Goal: Information Seeking & Learning: Check status

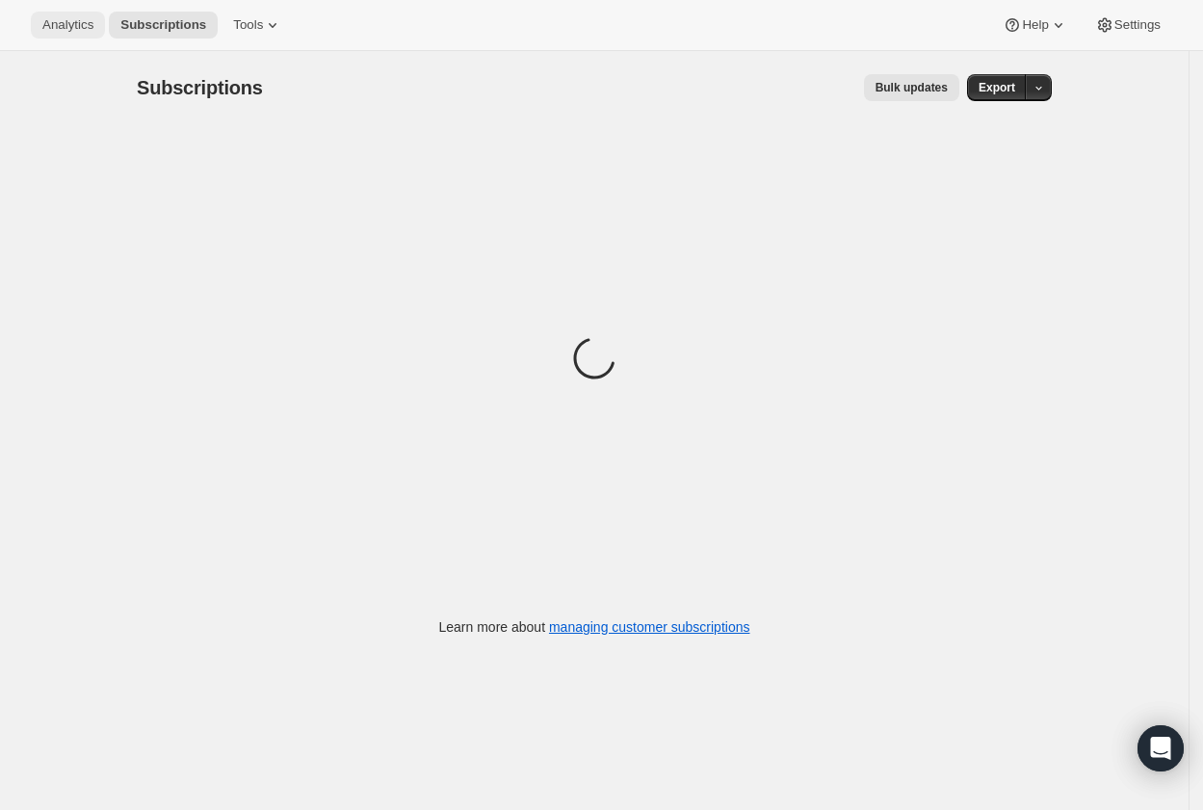
click at [93, 22] on span "Analytics" at bounding box center [67, 24] width 51 height 15
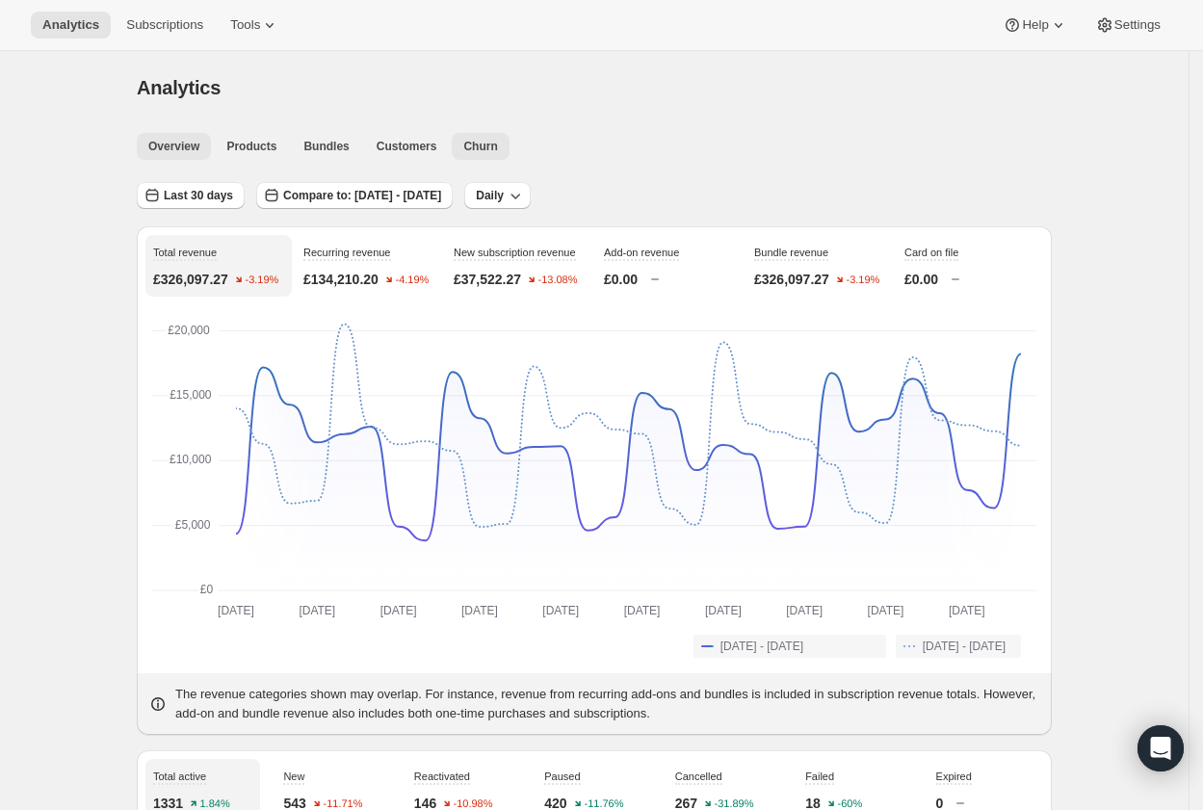
click at [508, 141] on button "Churn" at bounding box center [480, 146] width 57 height 27
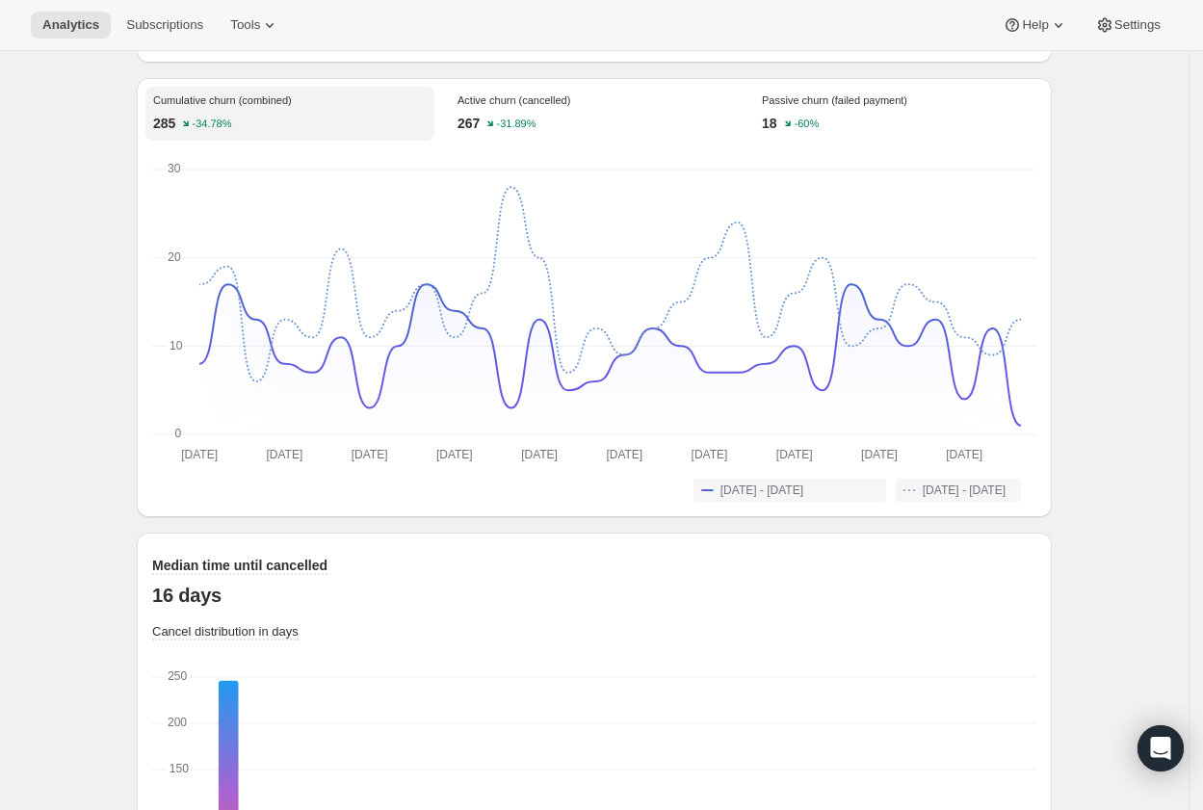
scroll to position [1390, 0]
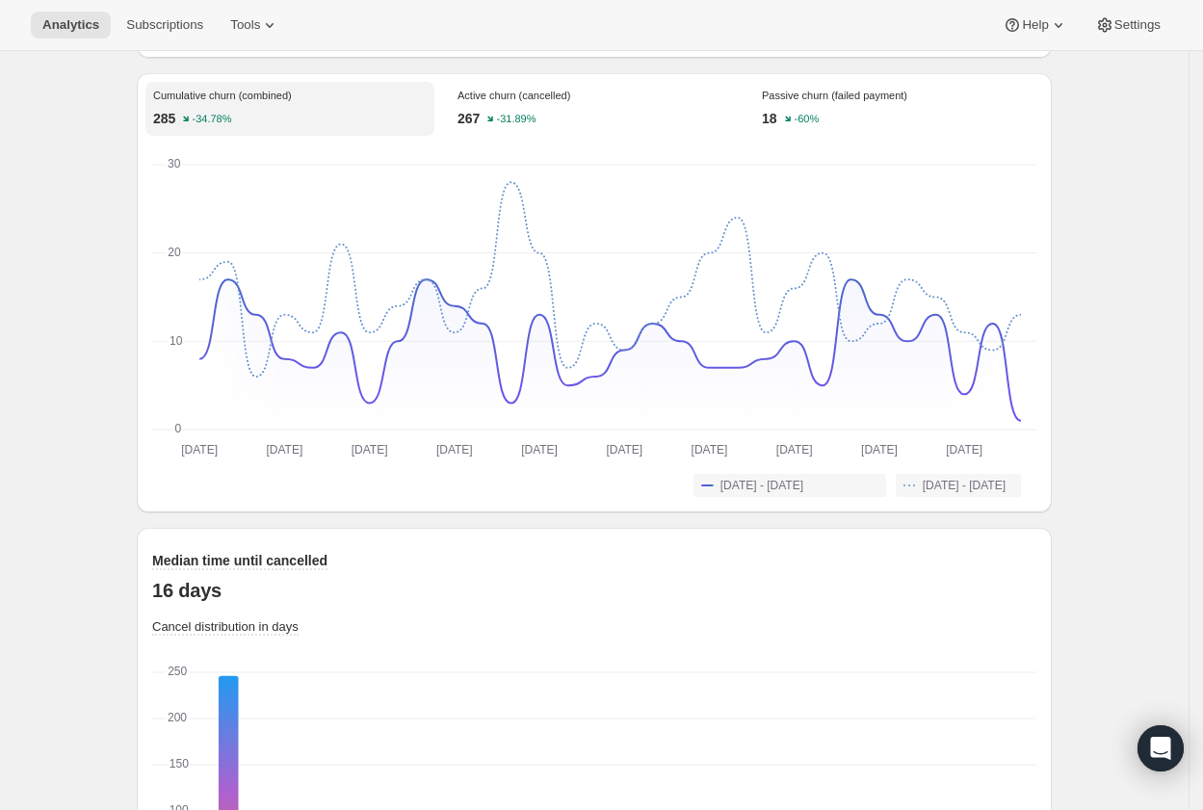
click at [866, 126] on div "18 -60%" at bounding box center [899, 118] width 274 height 19
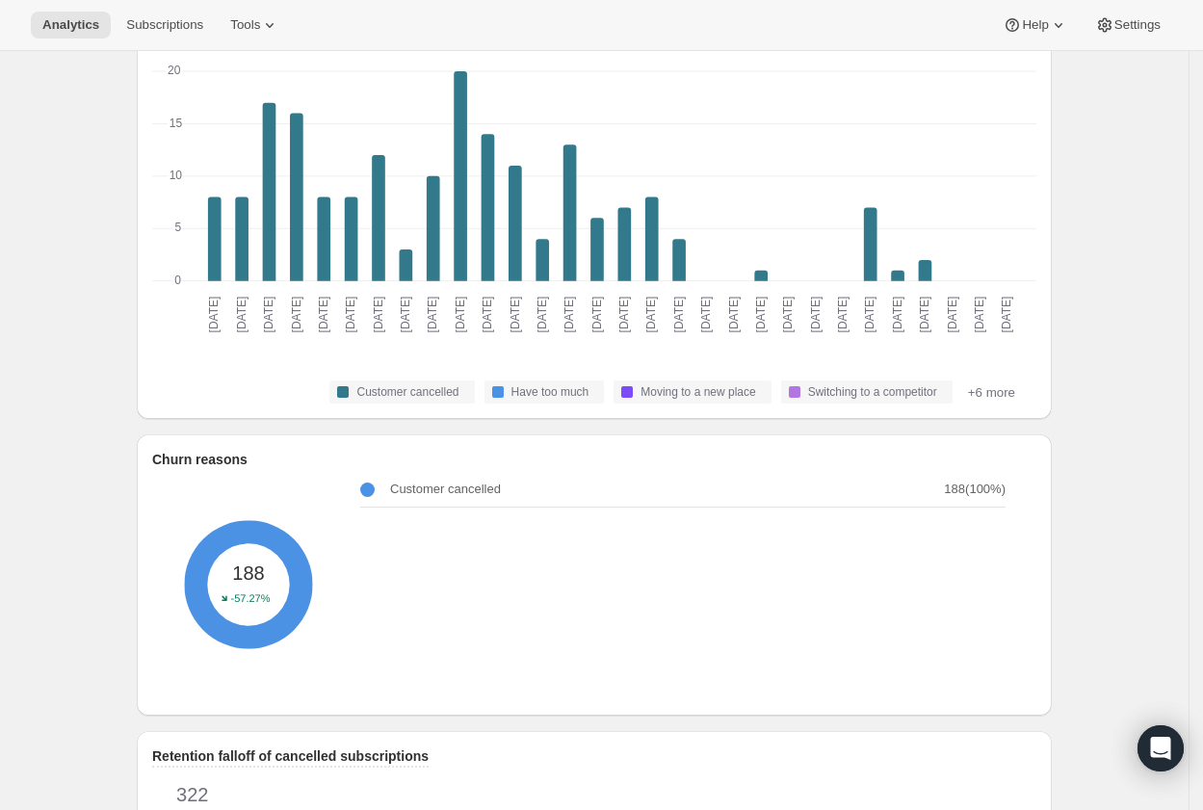
scroll to position [0, 0]
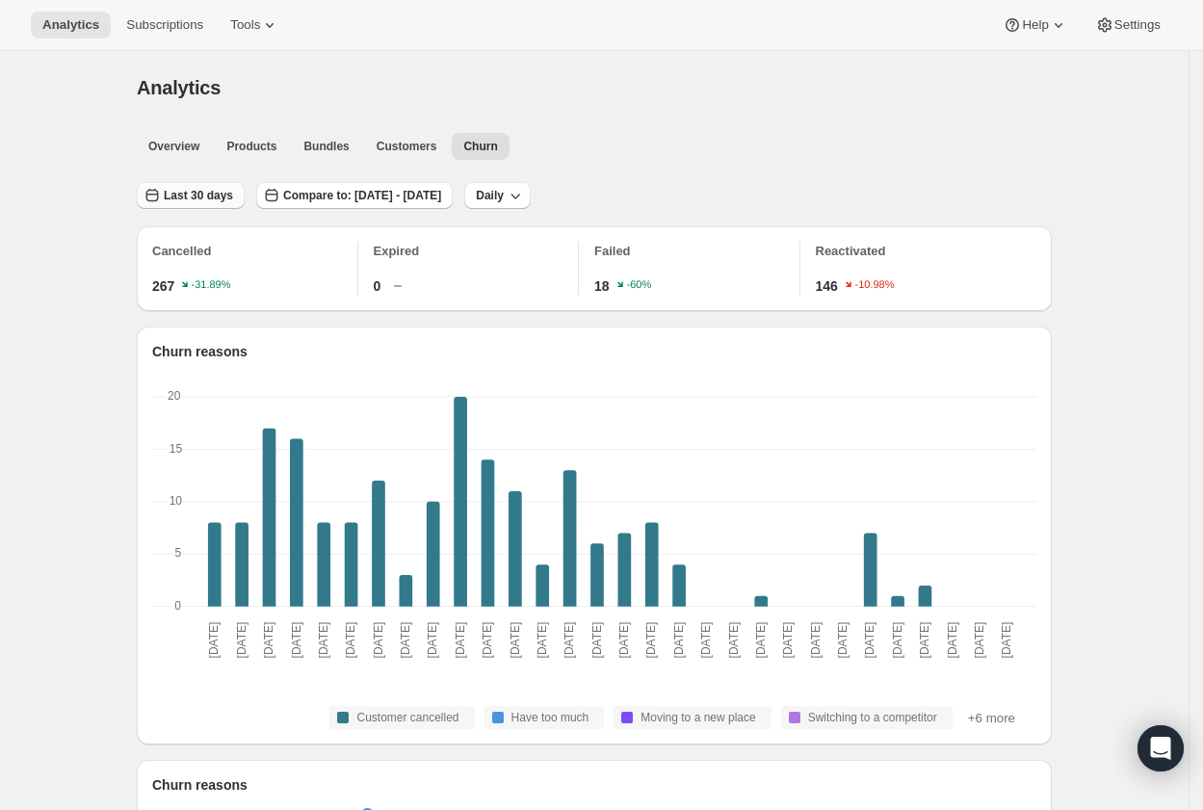
click at [226, 199] on span "Last 30 days" at bounding box center [198, 195] width 69 height 15
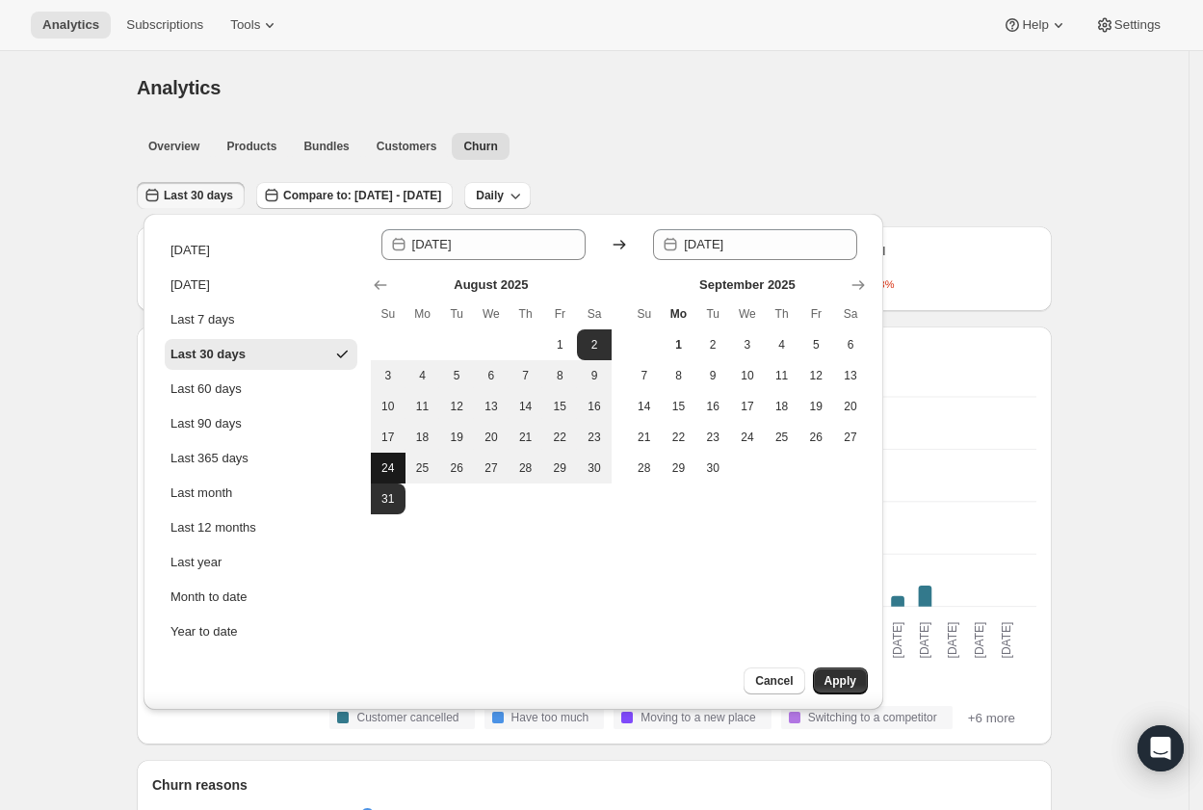
click at [376, 465] on button "24" at bounding box center [388, 468] width 35 height 31
type input "[DATE]"
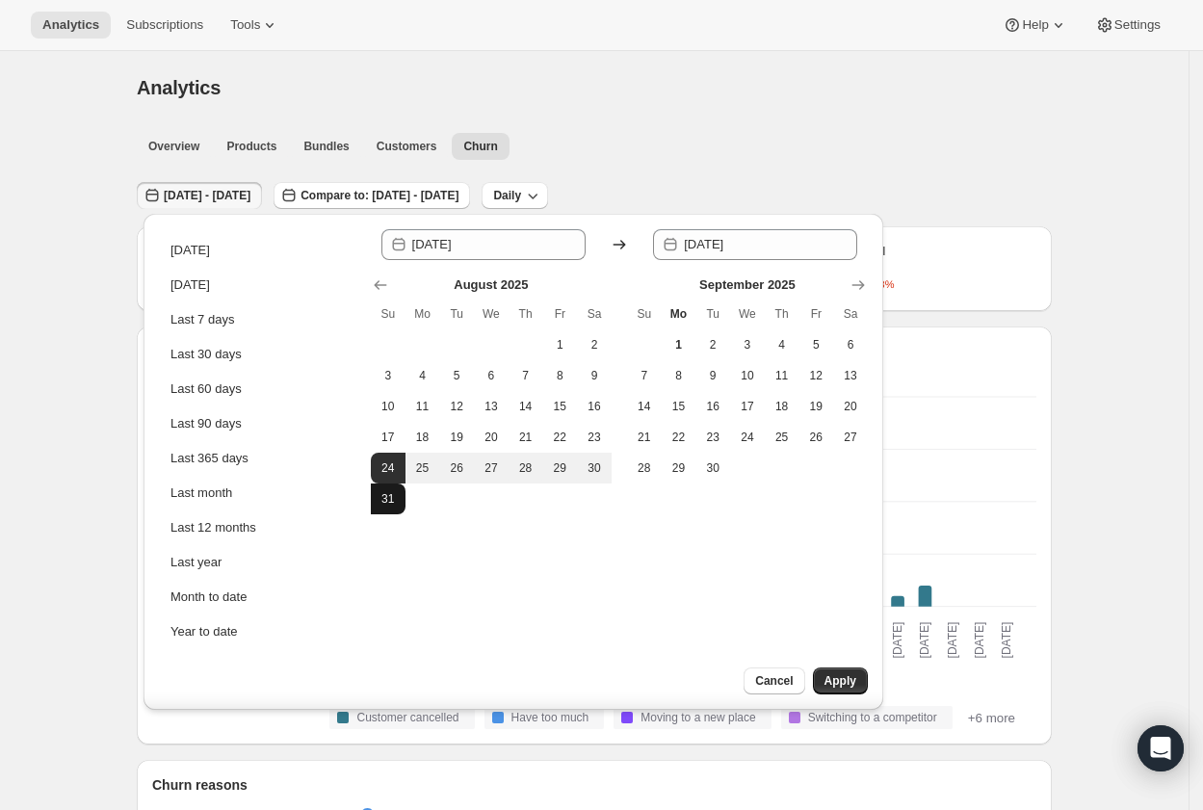
click at [389, 500] on span "31" at bounding box center [388, 498] width 19 height 15
type input "[DATE]"
click at [846, 686] on span "Apply" at bounding box center [841, 680] width 32 height 15
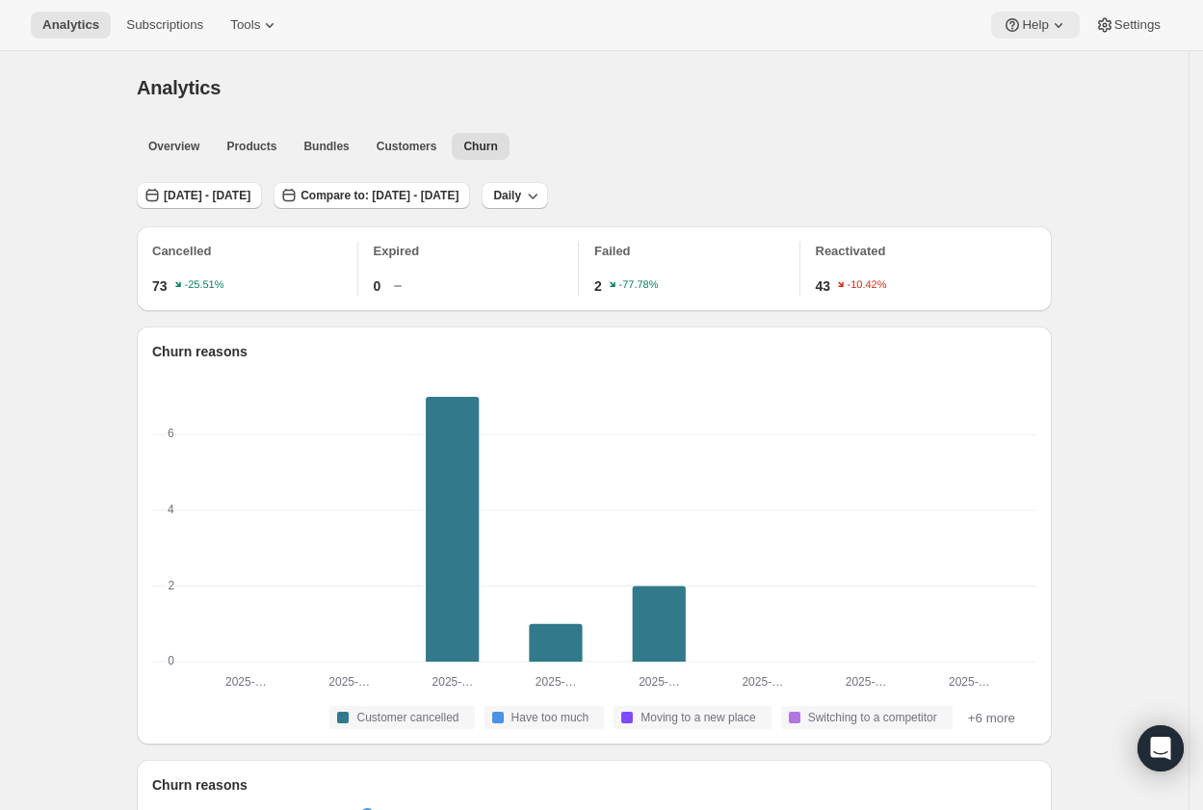
click at [1065, 26] on button "Help" at bounding box center [1035, 25] width 88 height 27
drag, startPoint x: 1114, startPoint y: 273, endPoint x: 1020, endPoint y: 312, distance: 102.3
click at [189, 144] on span "Overview" at bounding box center [173, 146] width 51 height 15
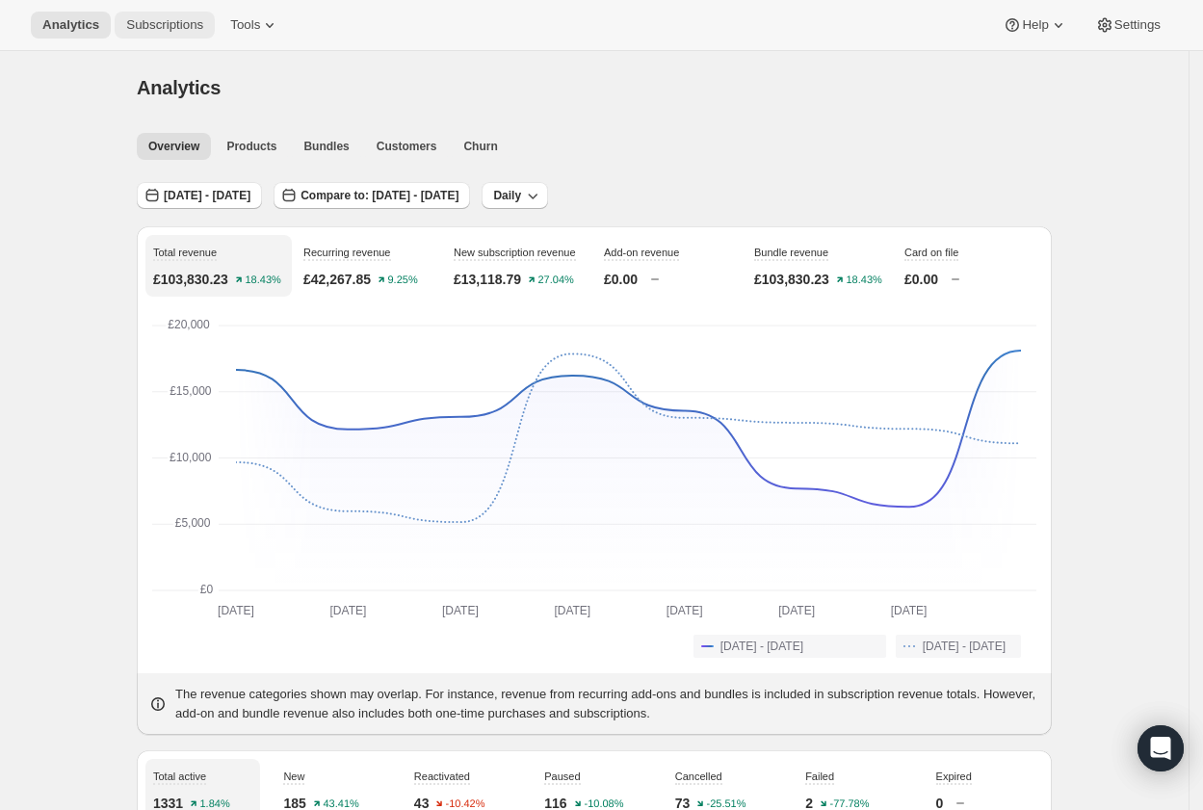
click at [172, 27] on span "Subscriptions" at bounding box center [164, 24] width 77 height 15
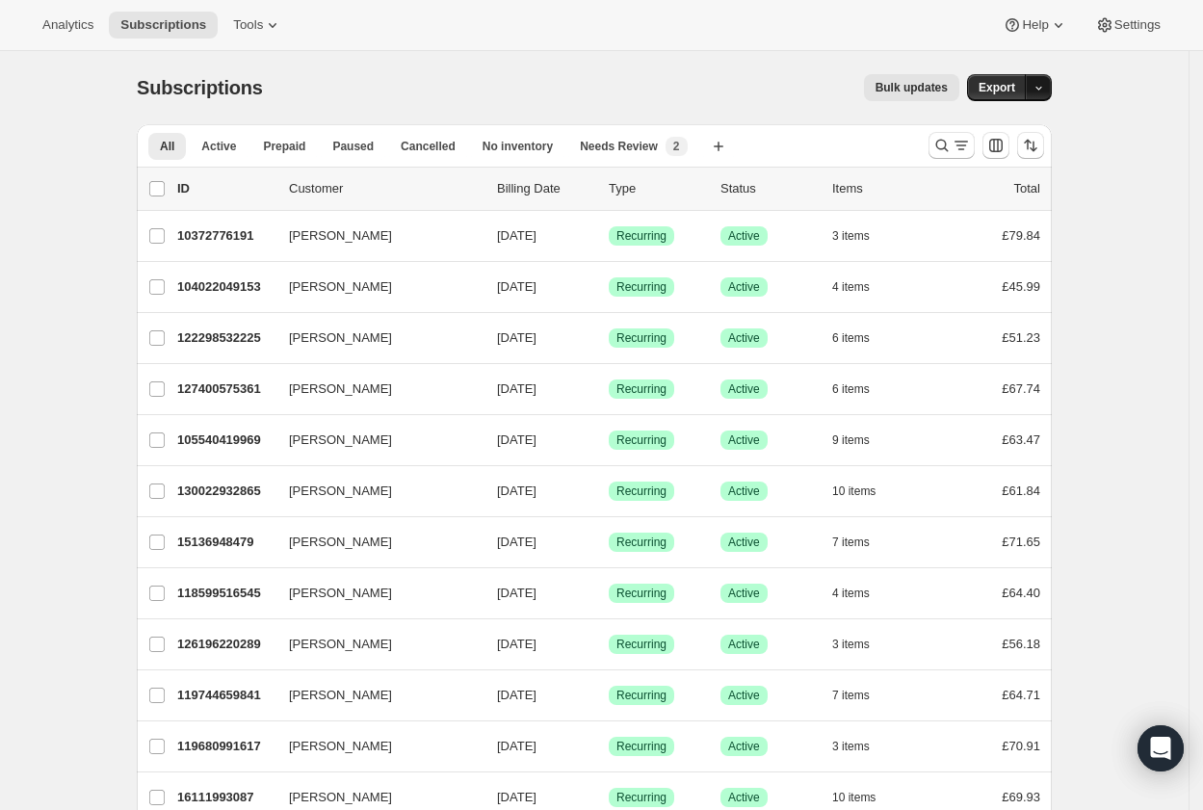
click at [1052, 85] on button "button" at bounding box center [1038, 87] width 27 height 27
click at [92, 21] on span "Analytics" at bounding box center [67, 24] width 51 height 15
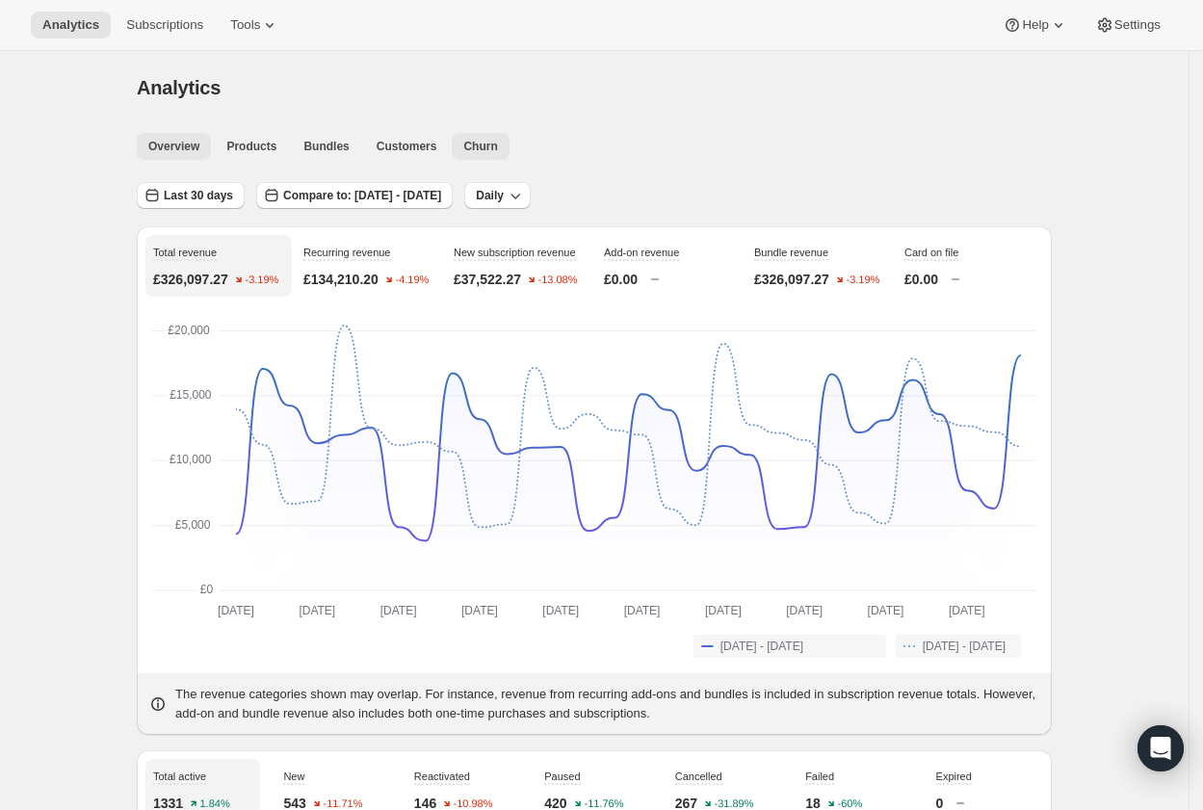
click at [481, 147] on span "Churn" at bounding box center [480, 146] width 34 height 15
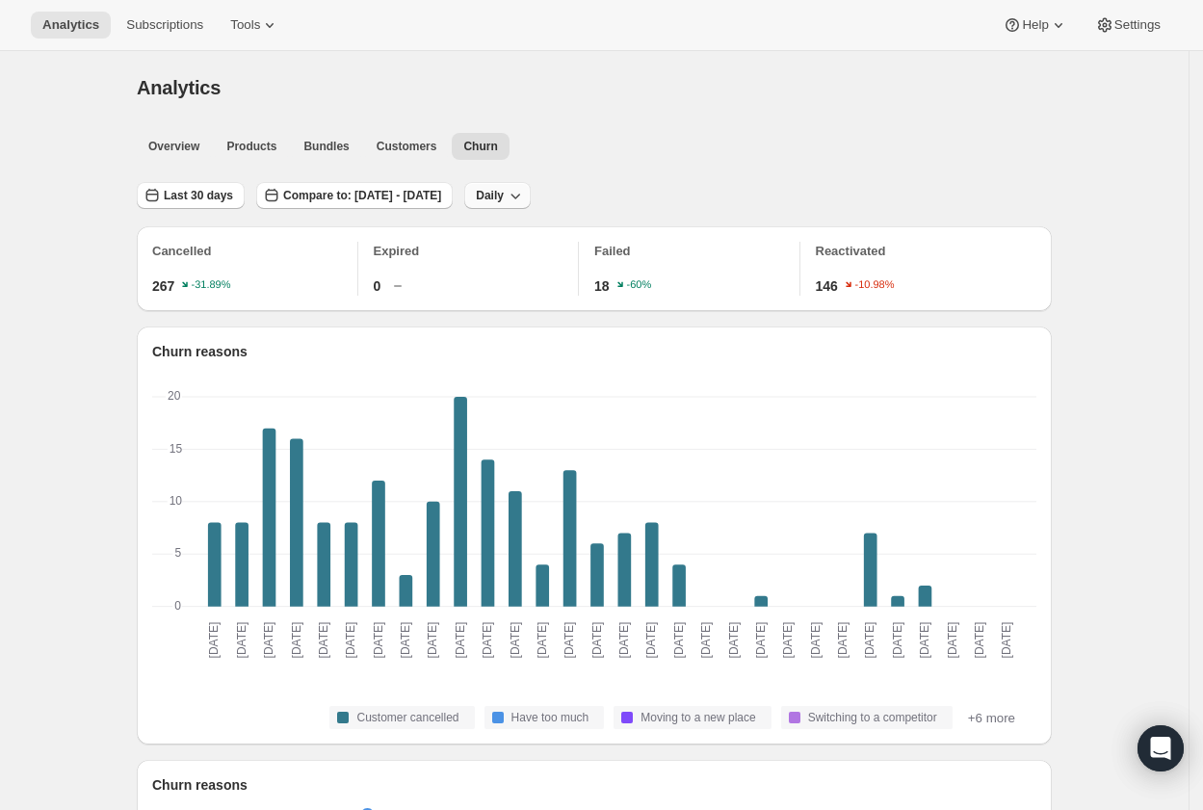
click at [525, 188] on icon "button" at bounding box center [515, 195] width 19 height 19
click at [575, 266] on span "Weekly" at bounding box center [569, 267] width 40 height 14
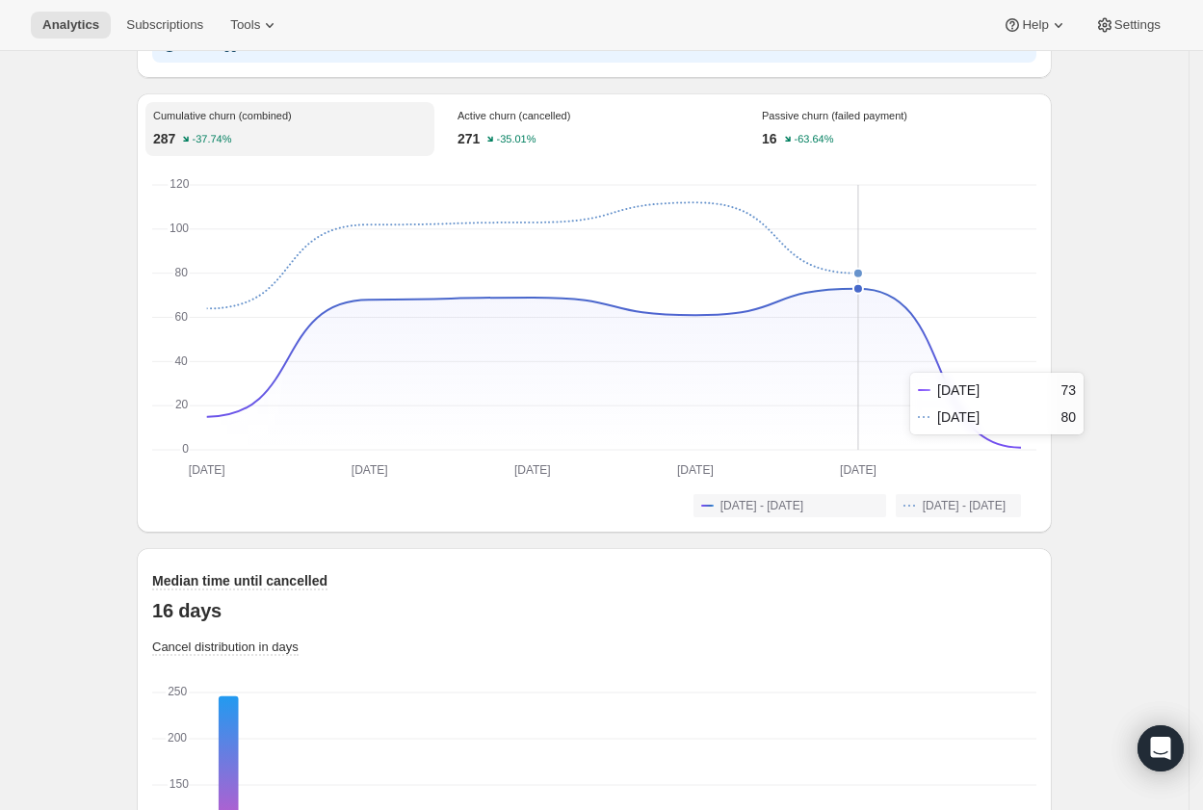
scroll to position [1345, 0]
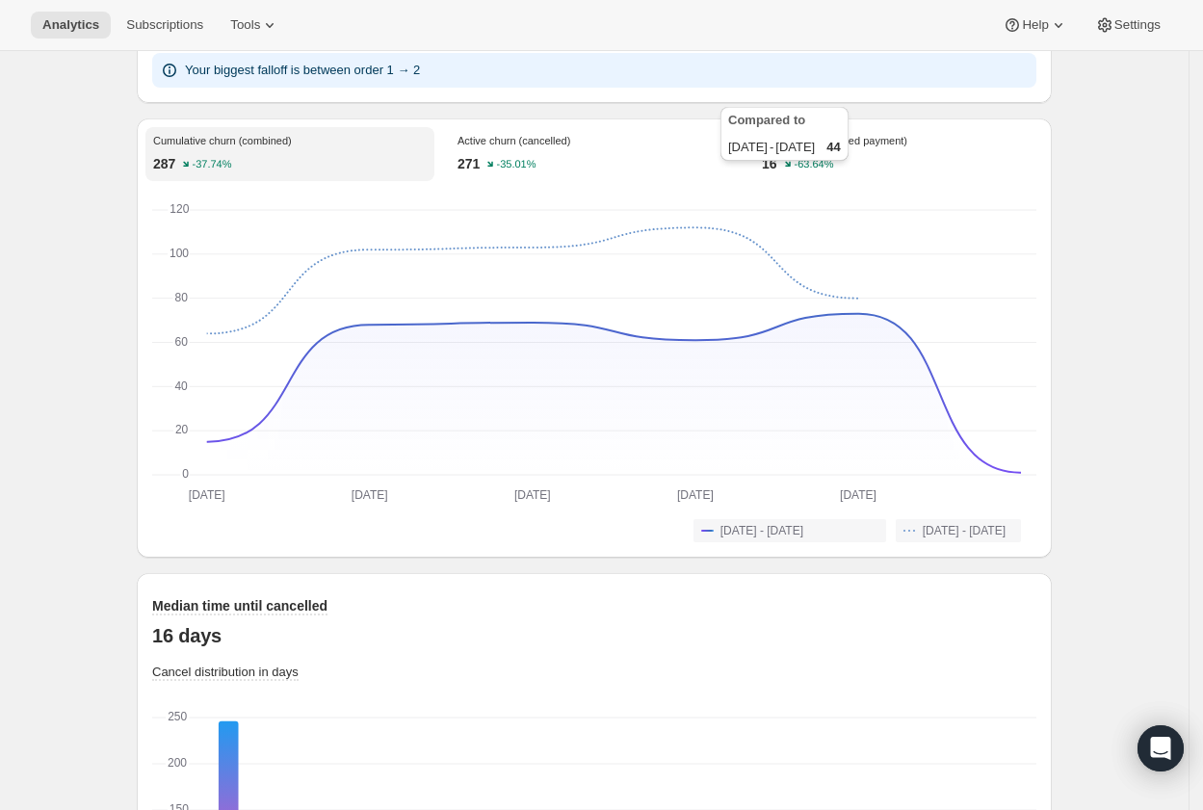
click at [830, 170] on text "-63.64%" at bounding box center [813, 165] width 39 height 12
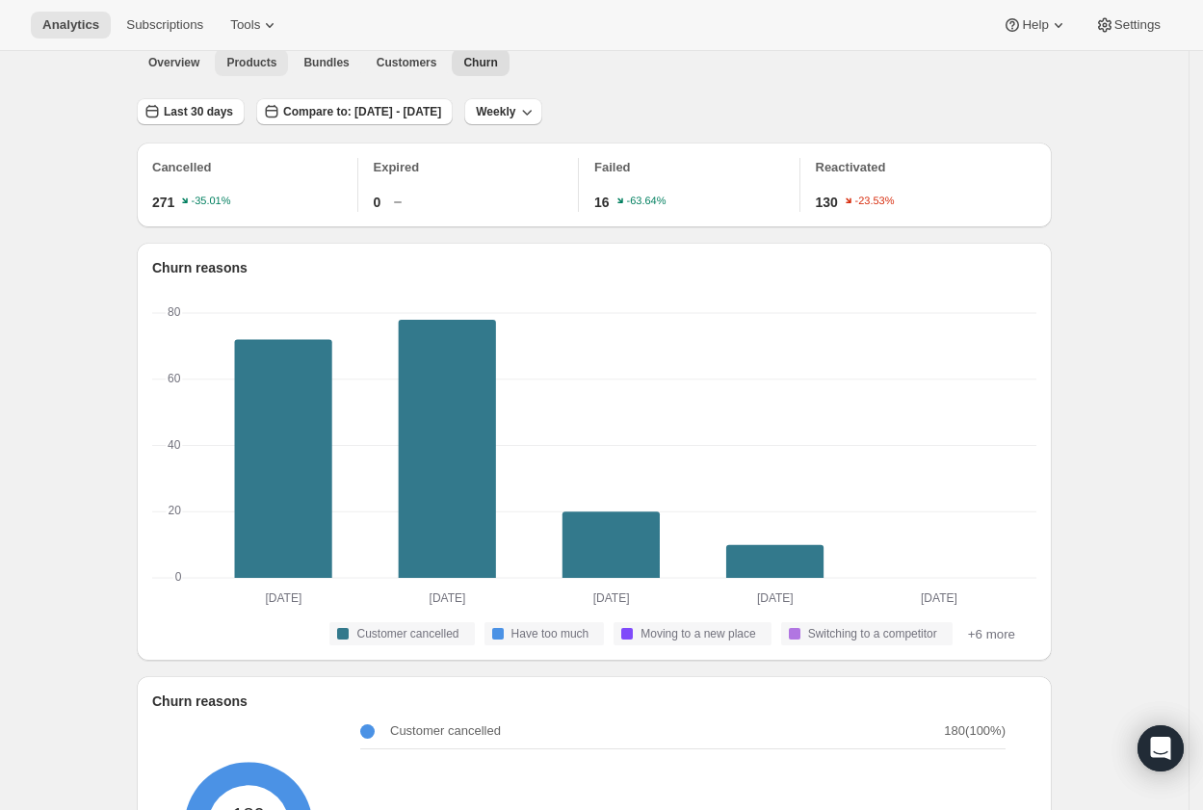
scroll to position [0, 0]
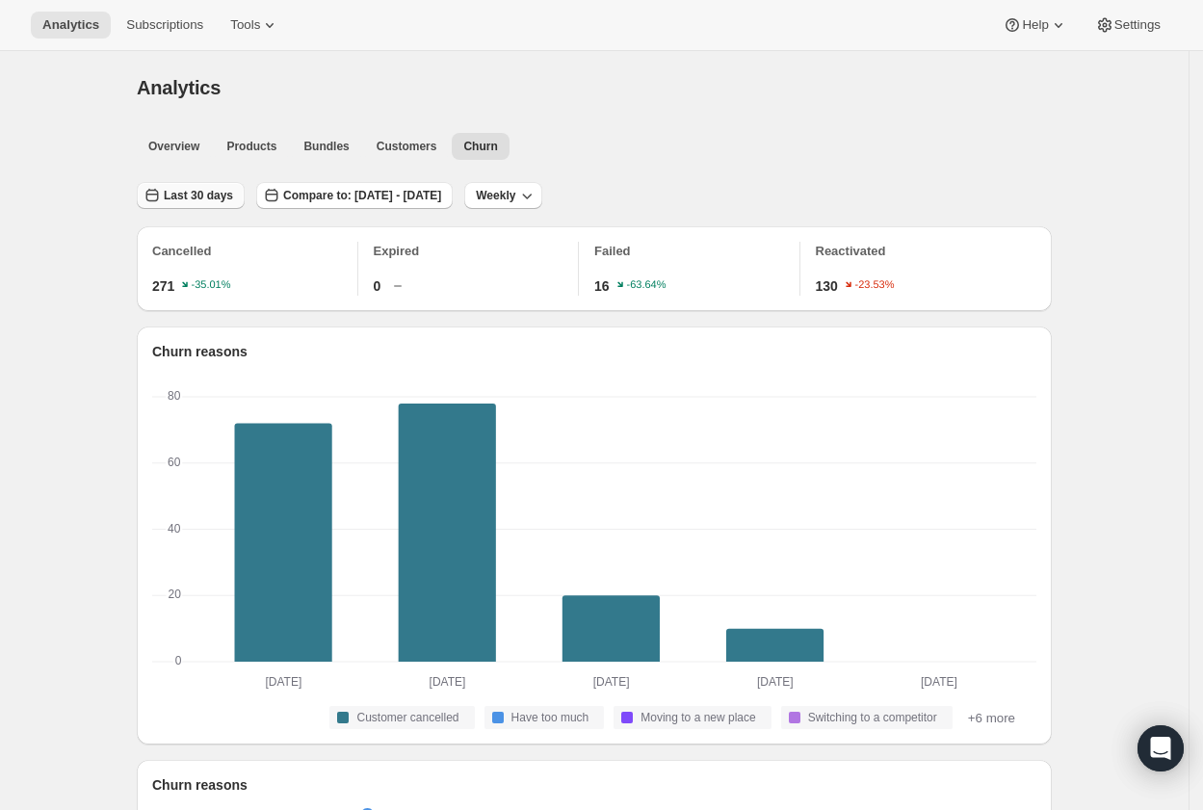
click at [184, 194] on span "Last 30 days" at bounding box center [198, 195] width 69 height 15
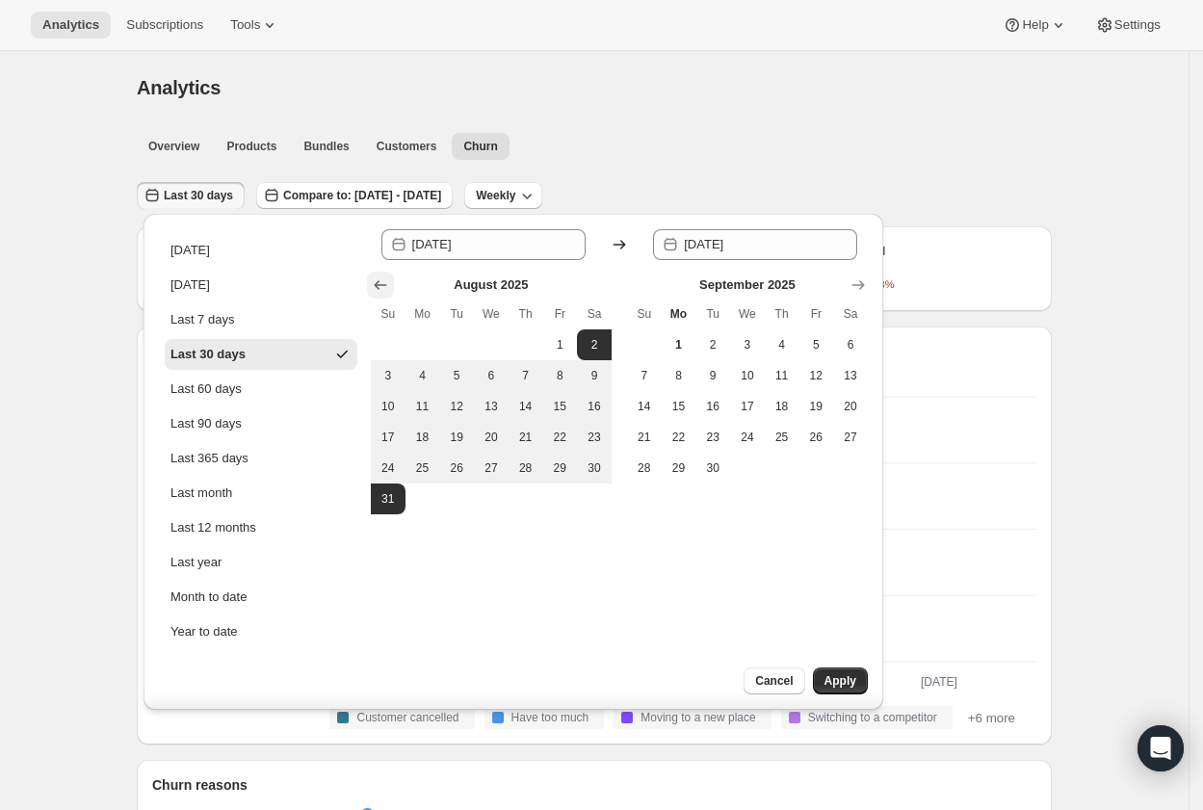
click at [380, 279] on icon "Show previous month, July 2025" at bounding box center [380, 284] width 19 height 19
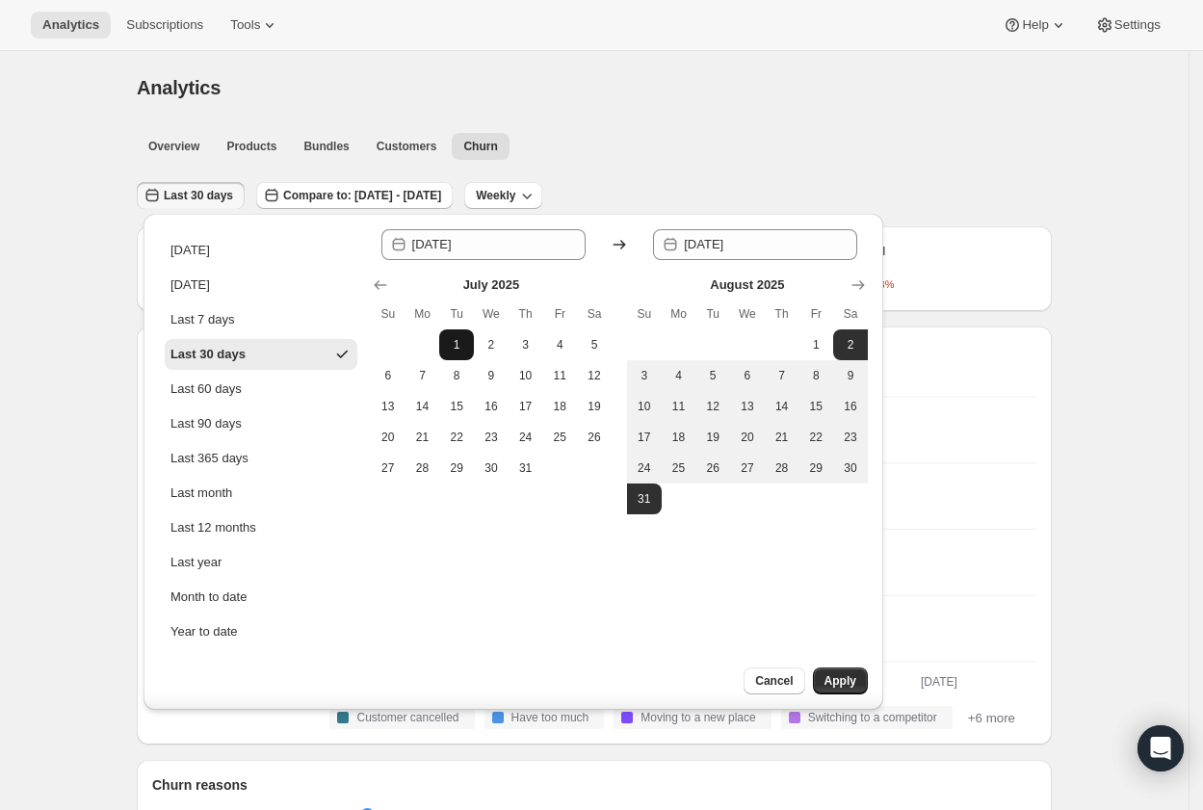
click at [448, 341] on span "1" at bounding box center [456, 344] width 19 height 15
type input "[DATE]"
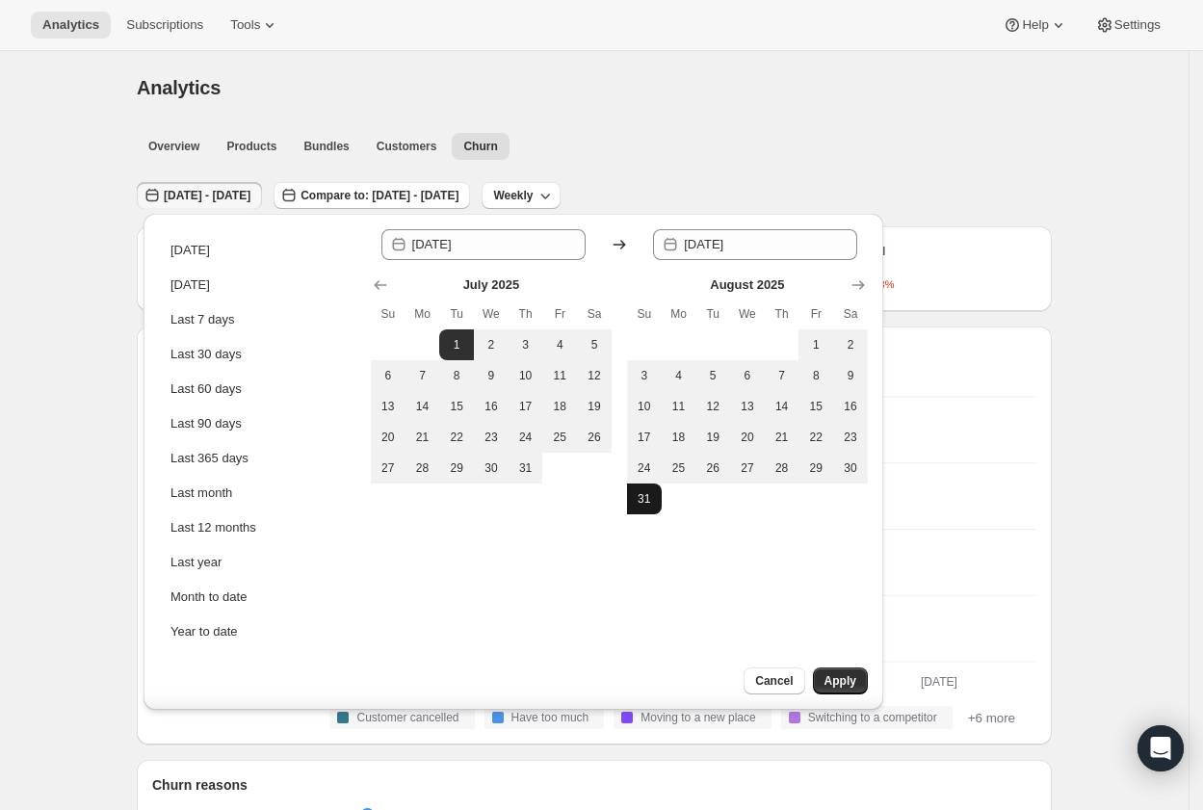
click at [649, 497] on span "31" at bounding box center [644, 498] width 19 height 15
type input "[DATE]"
click at [877, 255] on div "[DATE] [DATE] Last 7 days Last 30 days Last 60 days Last 90 days Last 365 days …" at bounding box center [514, 462] width 740 height 497
click at [865, 271] on div "[DATE] Su Mo Tu We Th Fr Sa 1 2 3 4 5 6 7 8 9 10 11 12 13 14 15 16 17 18 19 20 …" at bounding box center [611, 387] width 512 height 254
click at [860, 280] on icon "Show next month, September 2025" at bounding box center [857, 285] width 13 height 10
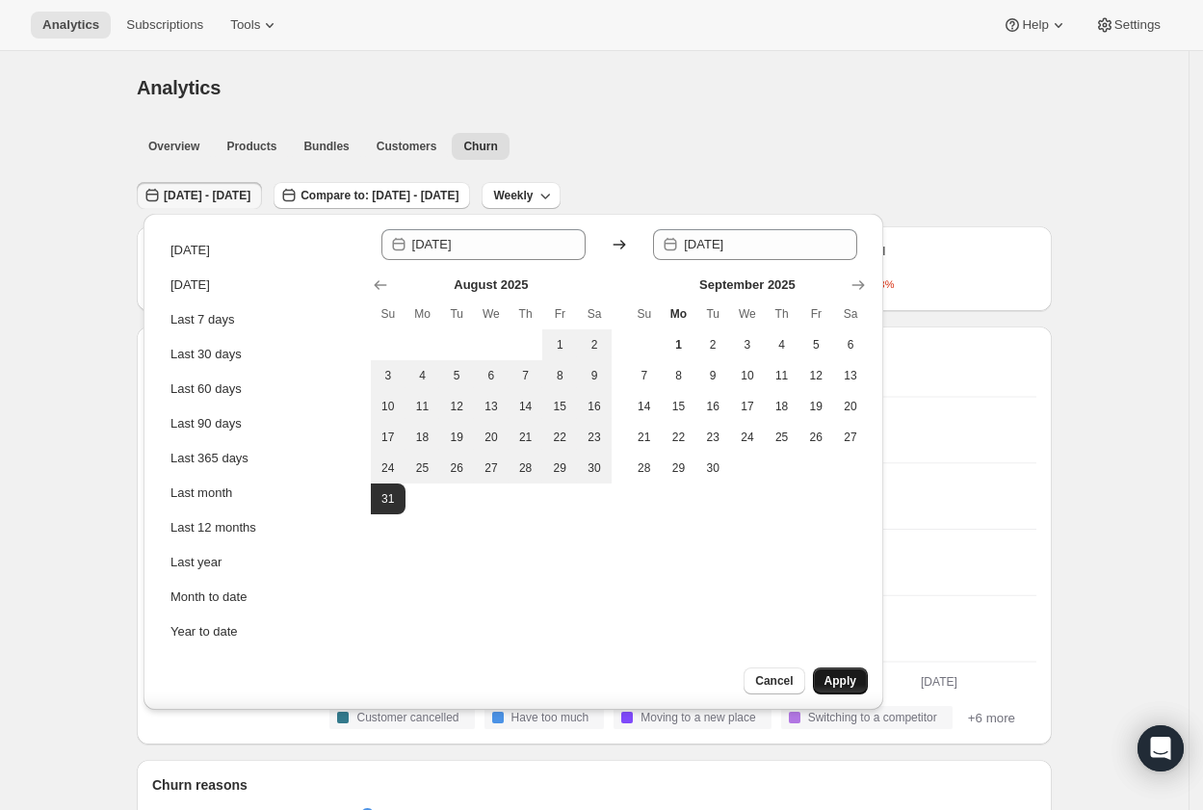
click at [847, 674] on span "Apply" at bounding box center [841, 680] width 32 height 15
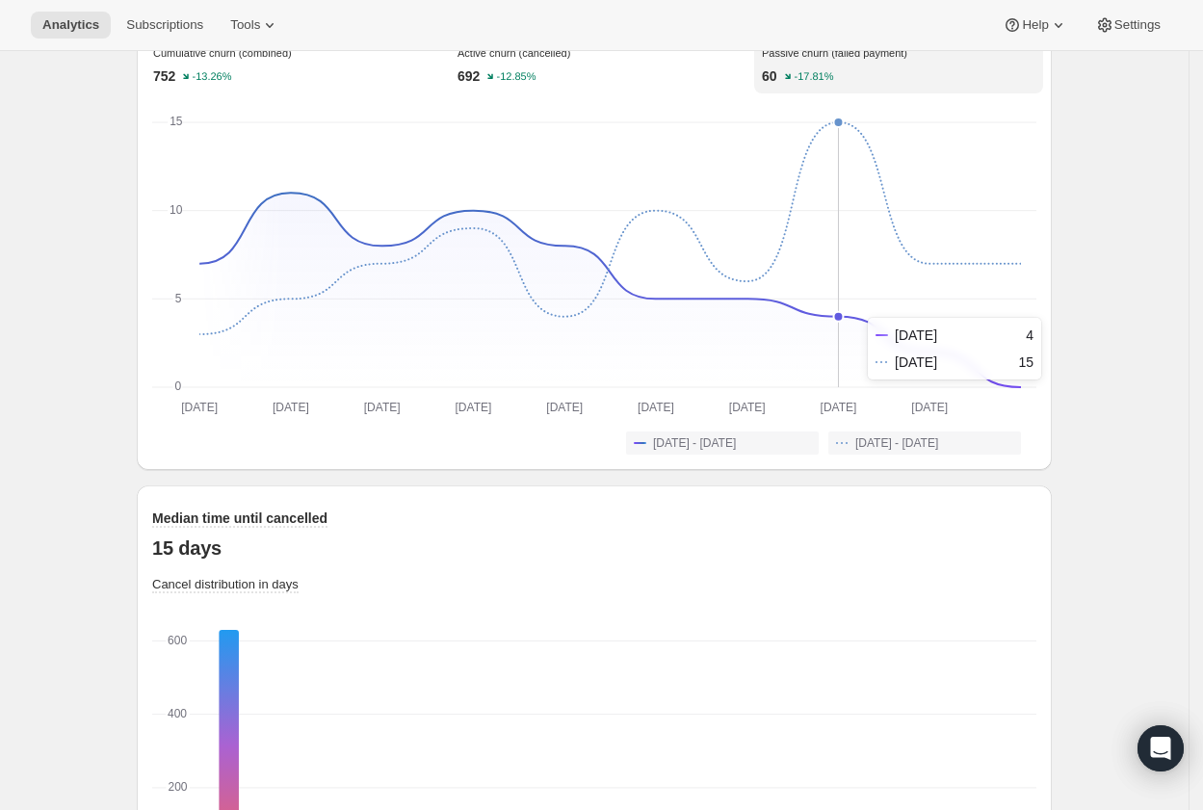
scroll to position [1303, 0]
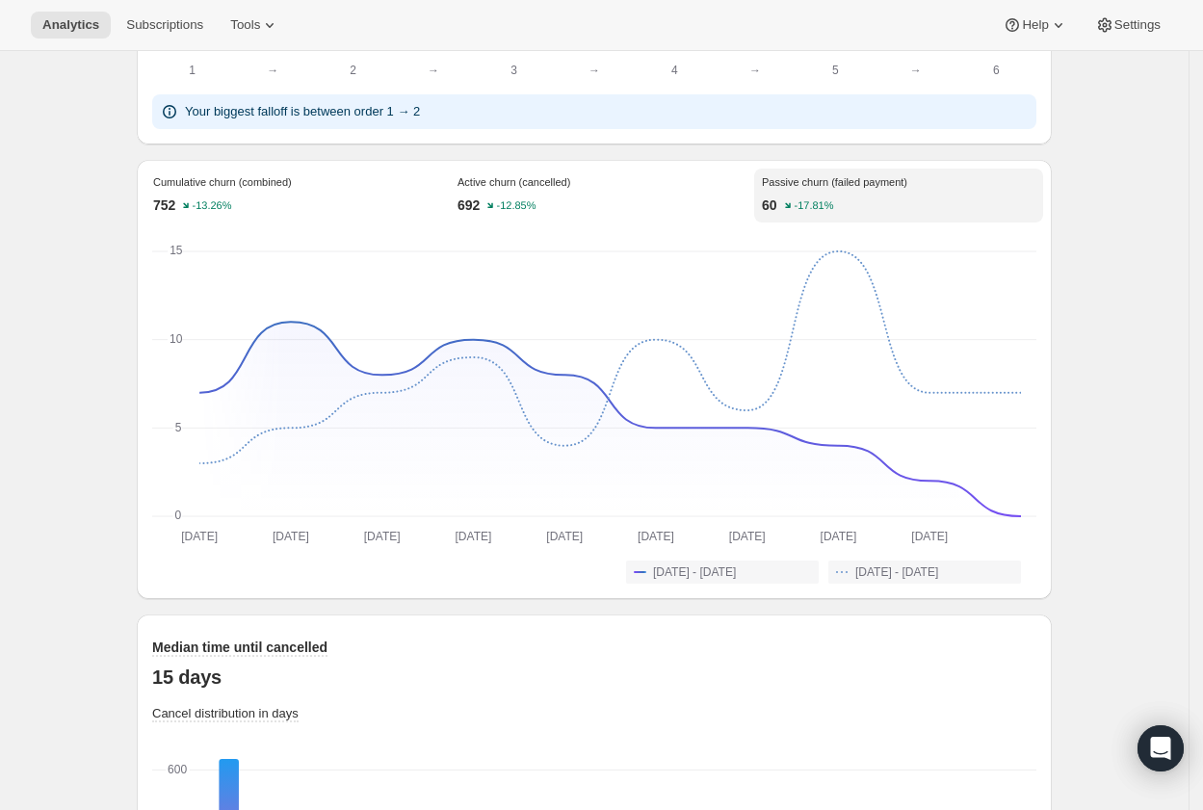
click at [577, 222] on div "Active churn (cancelled) 692 -12.85%" at bounding box center [594, 196] width 289 height 54
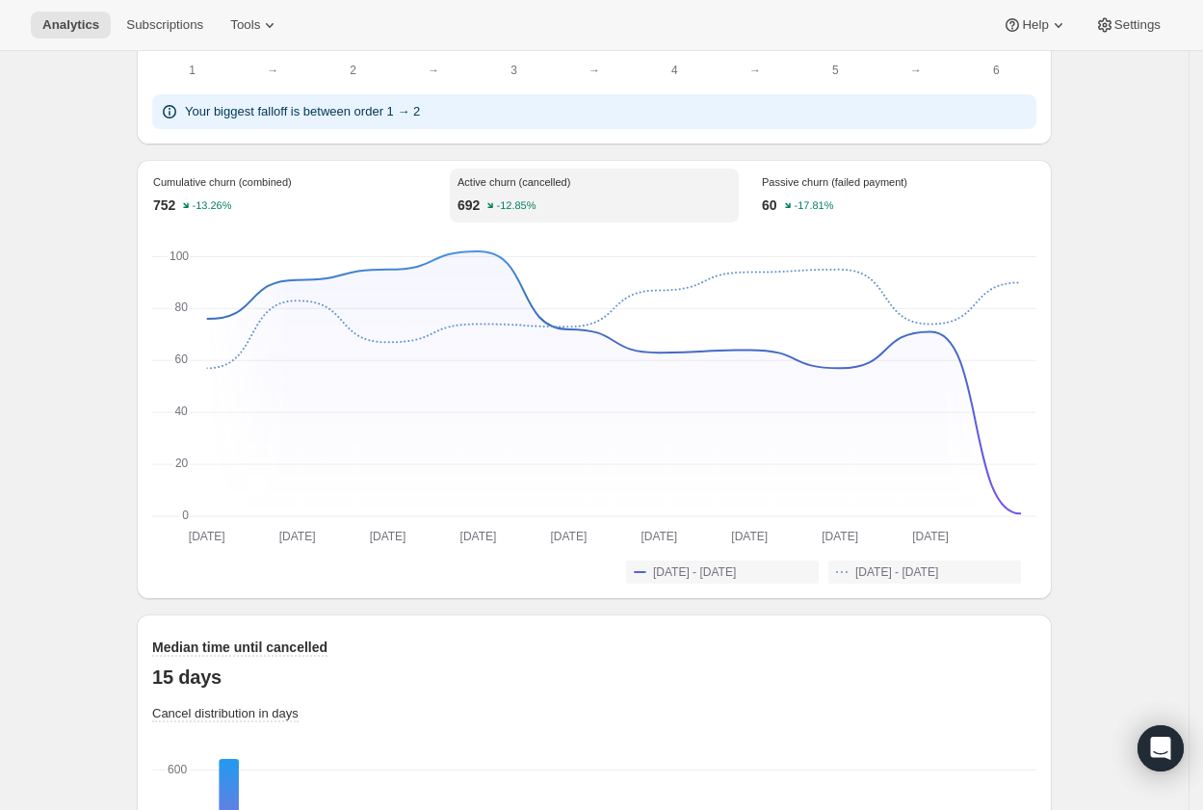
click at [305, 188] on p "Cumulative churn (combined)" at bounding box center [290, 182] width 274 height 12
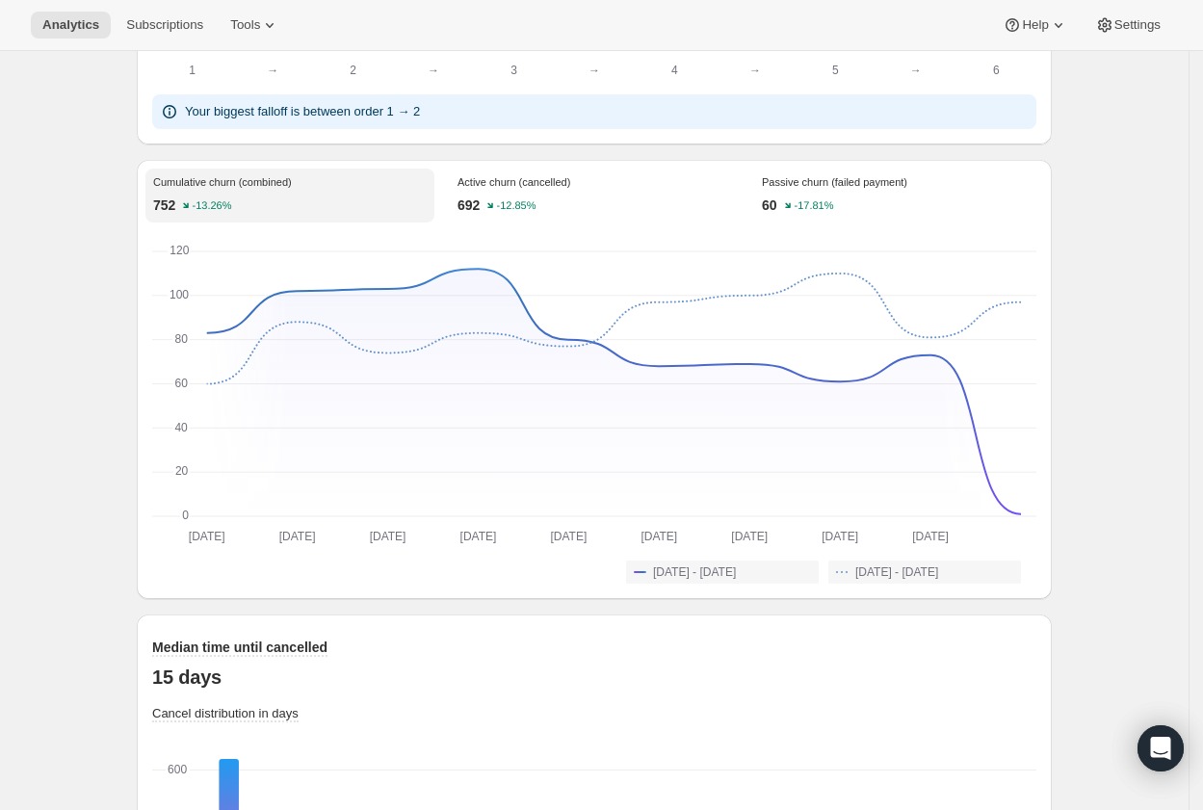
click at [582, 215] on div "692 -12.85%" at bounding box center [595, 205] width 274 height 19
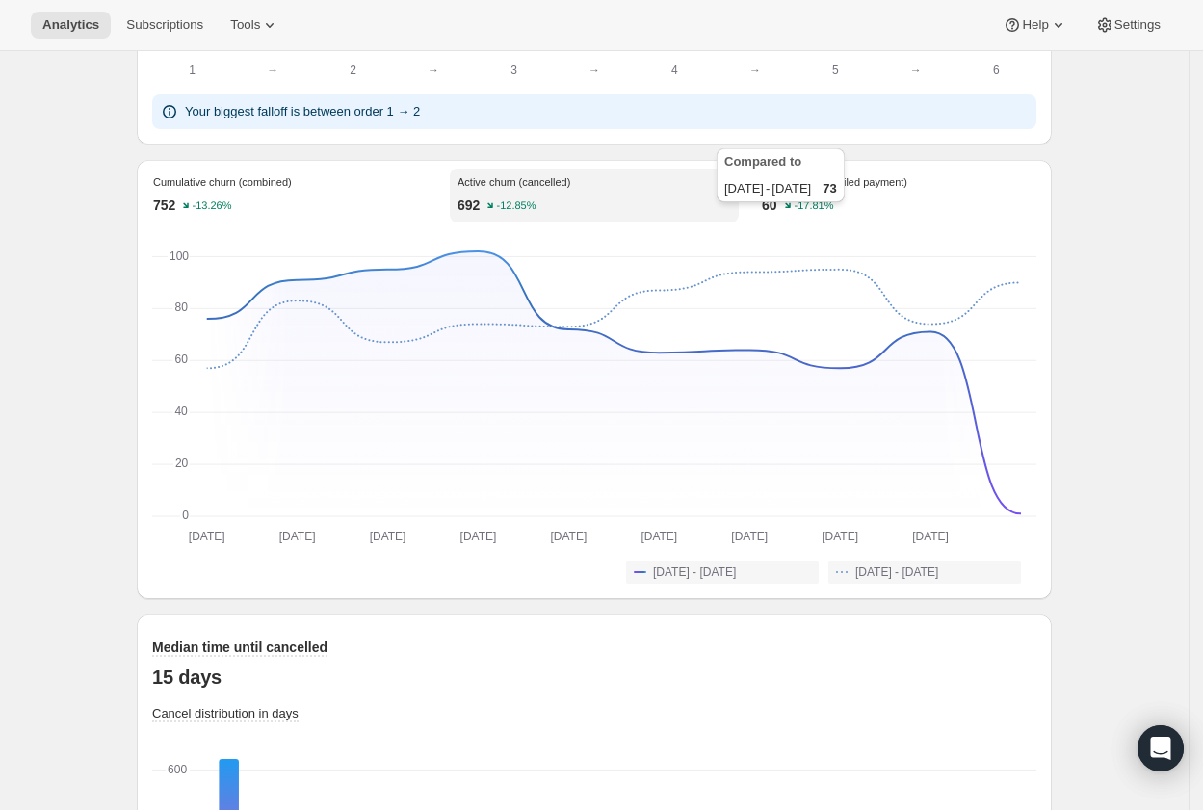
click at [801, 213] on icon "-17.81%" at bounding box center [811, 204] width 52 height 15
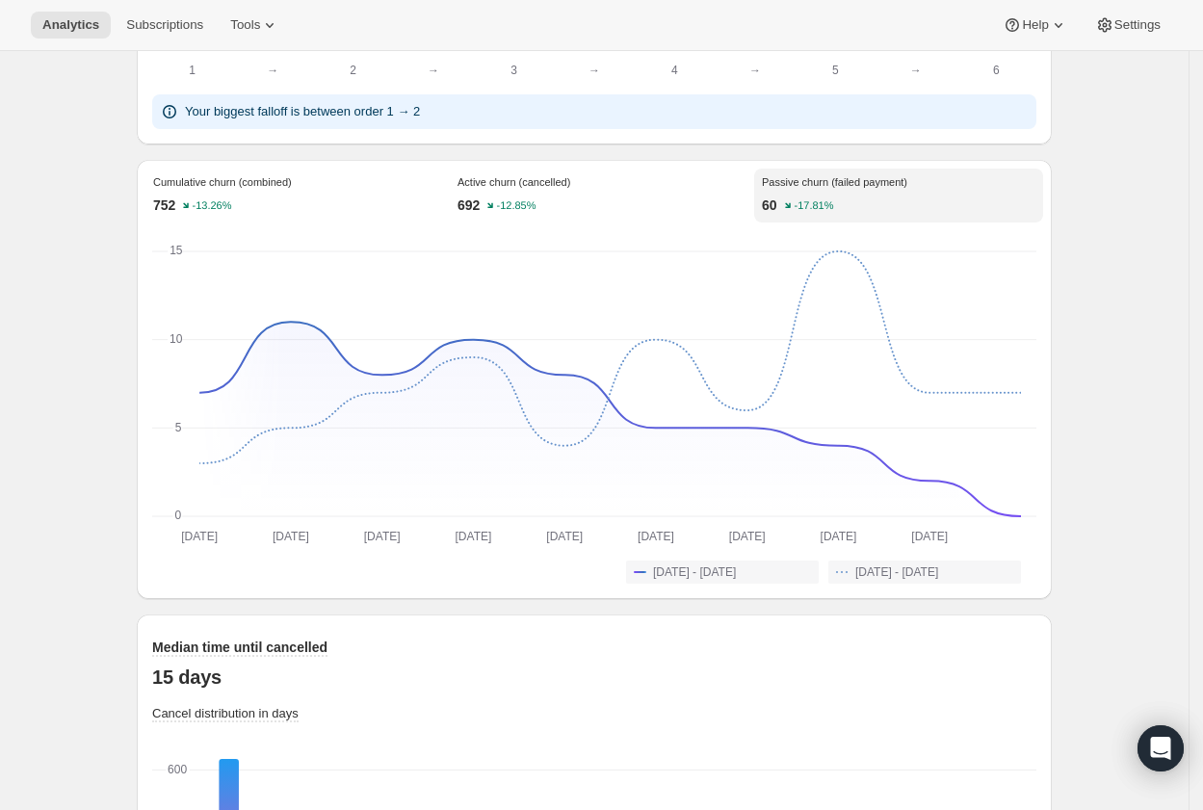
click at [235, 188] on p "Cumulative churn (combined)" at bounding box center [290, 182] width 274 height 12
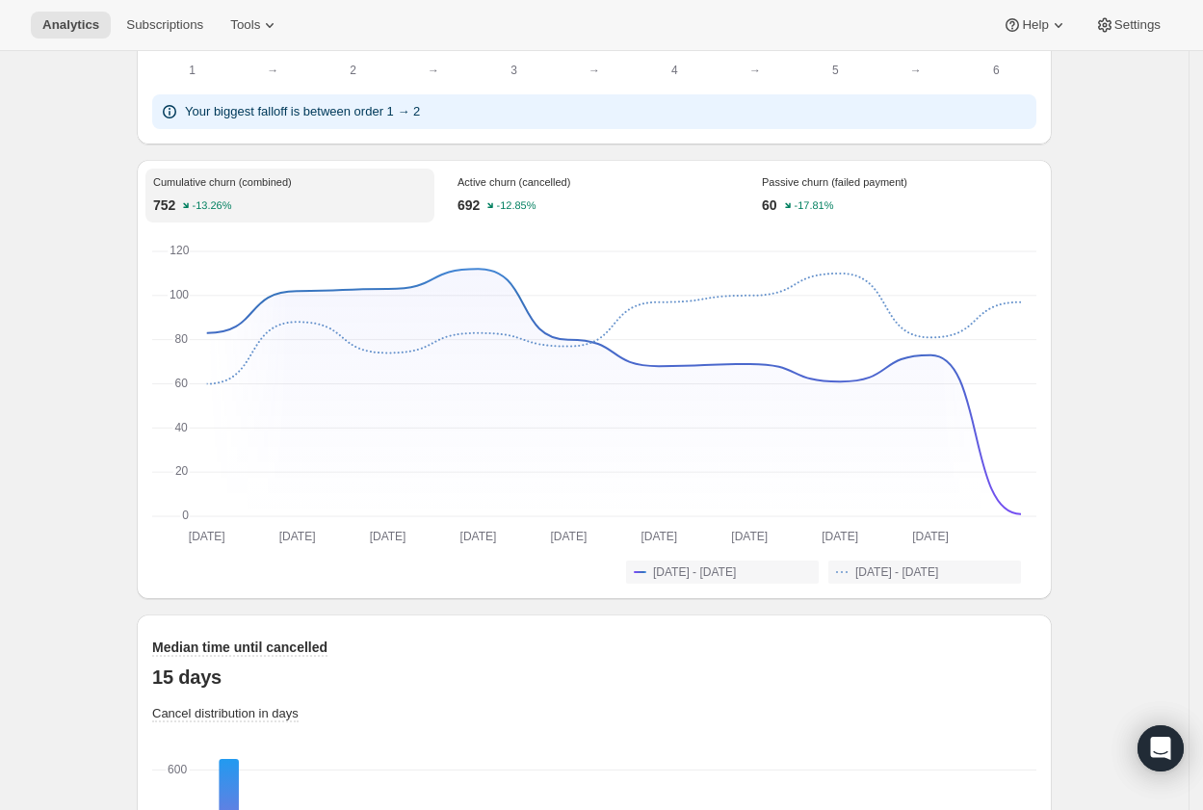
click at [836, 205] on div "Passive churn (failed payment) 60 -17.81%" at bounding box center [898, 196] width 289 height 54
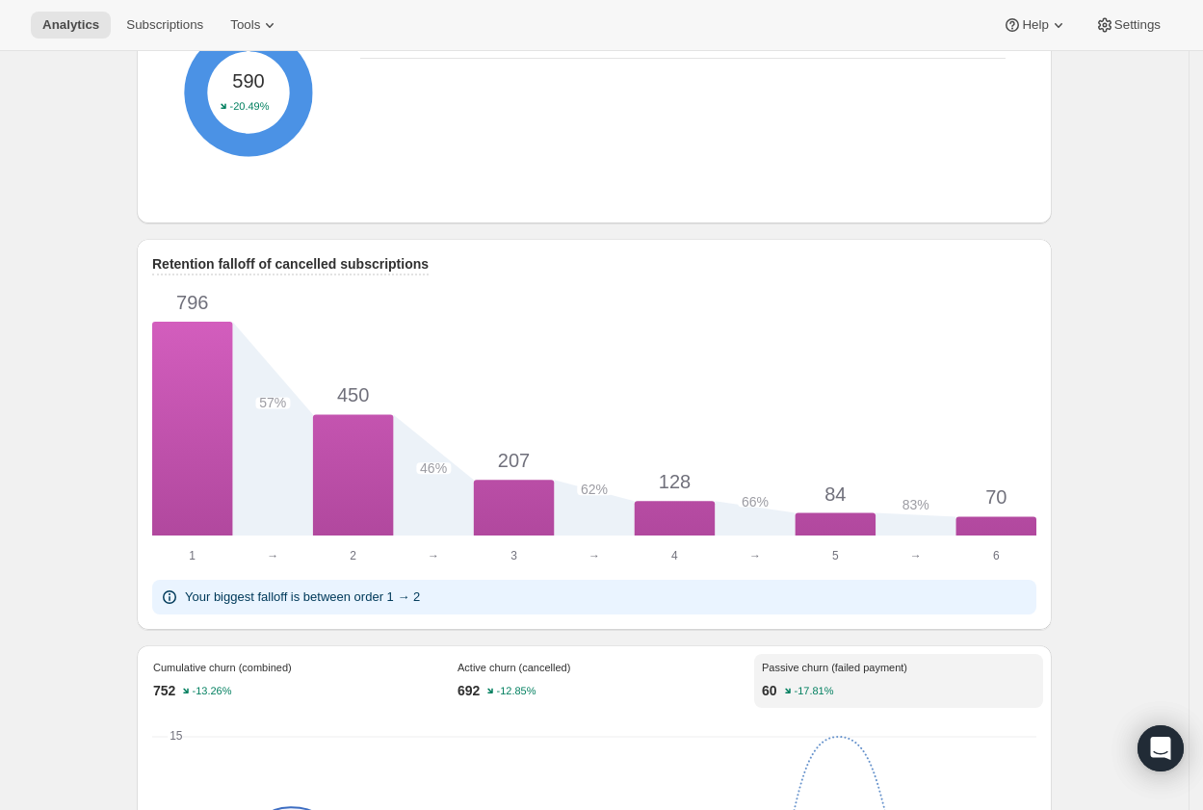
scroll to position [0, 0]
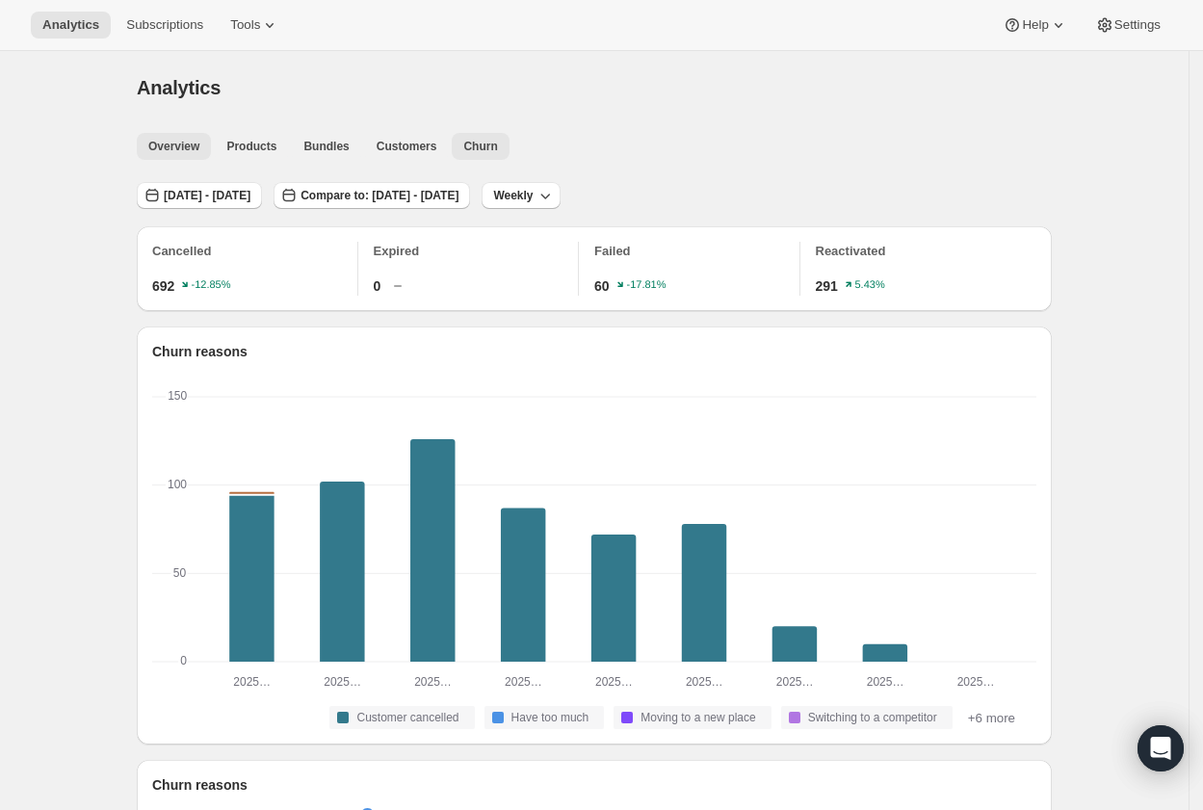
click at [173, 154] on button "Overview" at bounding box center [174, 146] width 74 height 27
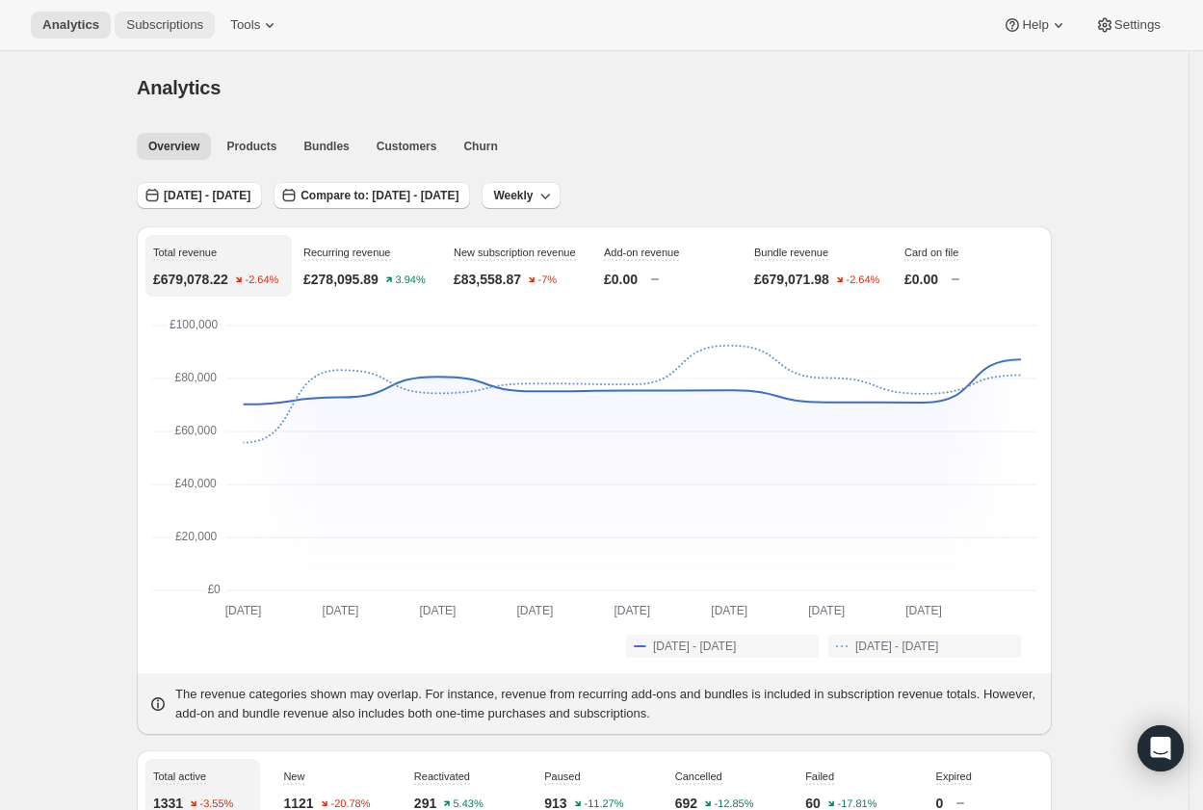
click at [155, 24] on span "Subscriptions" at bounding box center [164, 24] width 77 height 15
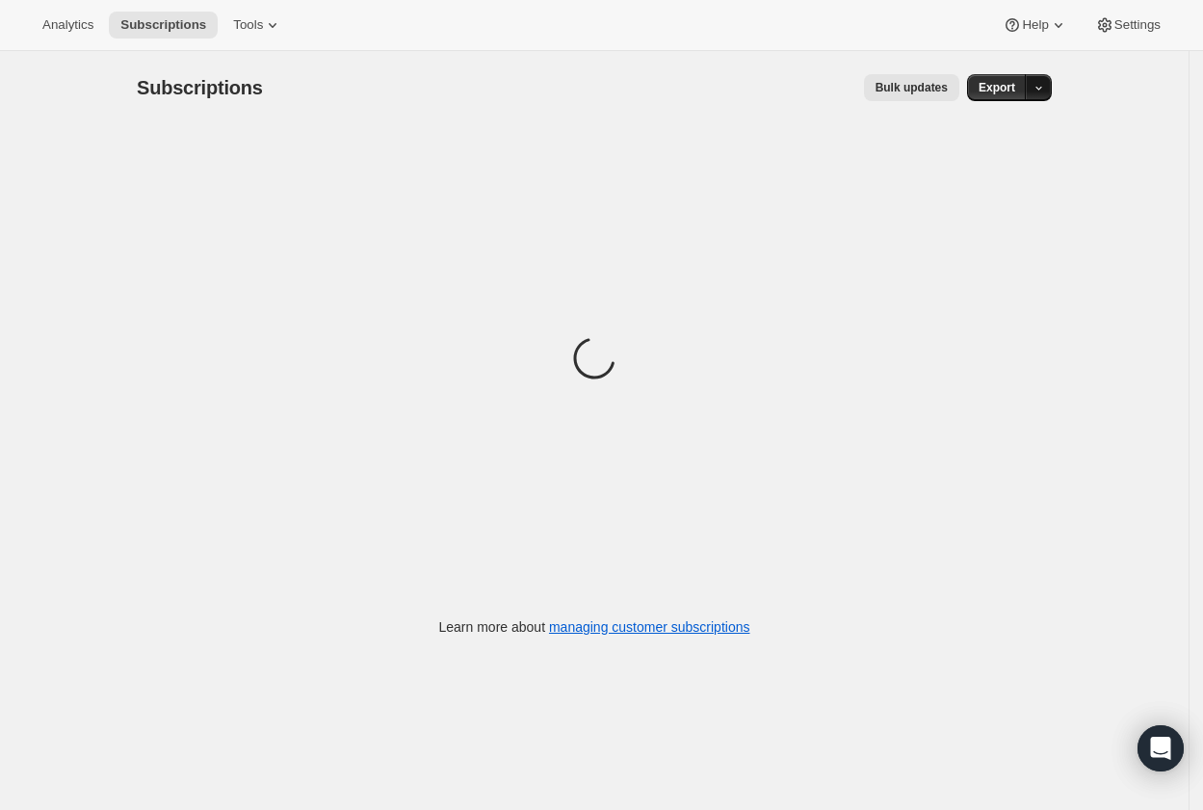
click at [1045, 90] on icon "button" at bounding box center [1039, 88] width 13 height 13
click at [1118, 136] on div "Subscriptions. This page is ready Subscriptions Bulk updates More actions Bulk …" at bounding box center [594, 456] width 1189 height 810
